Goal: Task Accomplishment & Management: Manage account settings

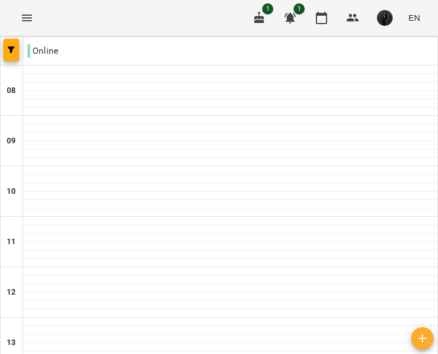
scroll to position [530, 0]
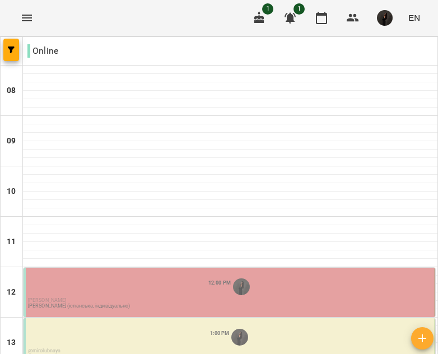
scroll to position [147, 0]
click at [293, 276] on div "12:00 PM" at bounding box center [230, 286] width 404 height 21
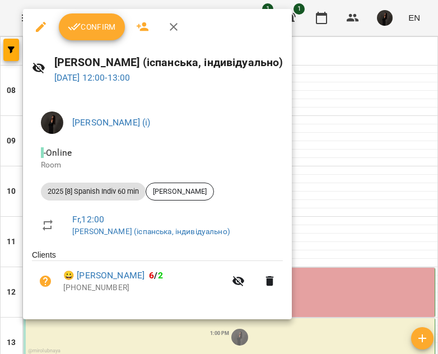
click at [82, 22] on span "Confirm" at bounding box center [92, 26] width 48 height 13
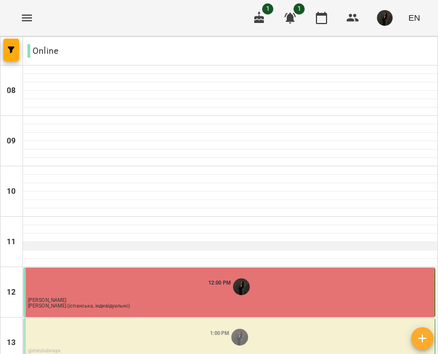
scroll to position [120, 0]
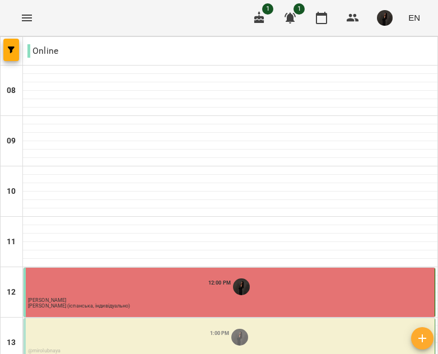
click at [302, 326] on div "1:00 PM" at bounding box center [230, 336] width 404 height 21
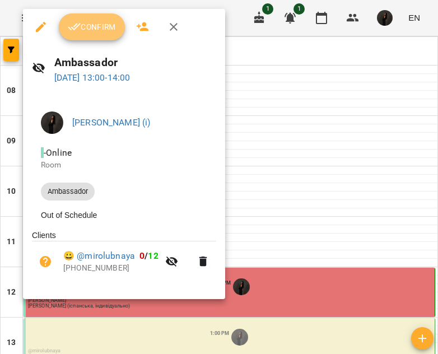
click at [91, 26] on span "Confirm" at bounding box center [92, 26] width 48 height 13
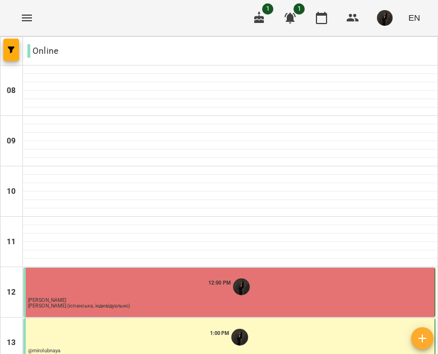
scroll to position [135, 0]
type input "**********"
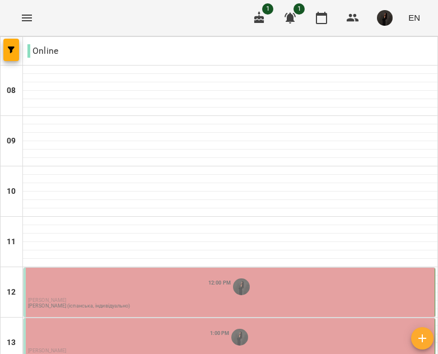
scroll to position [149, 0]
